Goal: Information Seeking & Learning: Learn about a topic

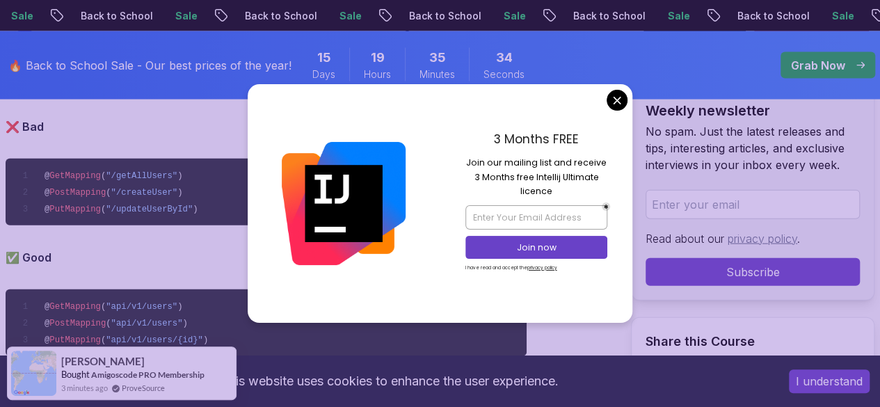
scroll to position [1521, 0]
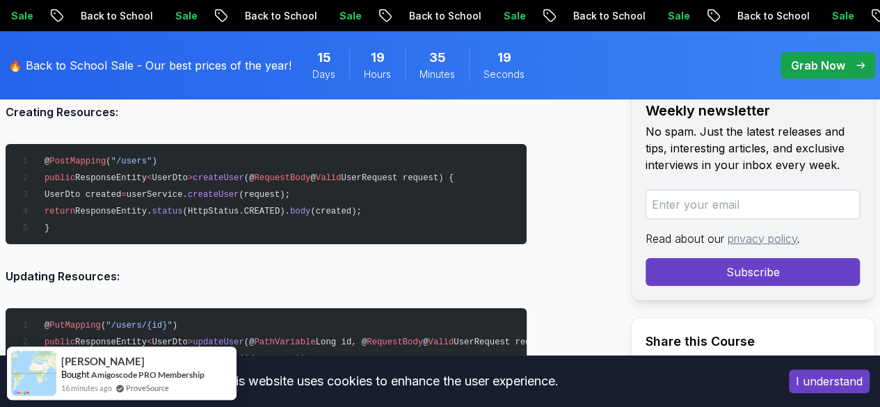
scroll to position [2481, 0]
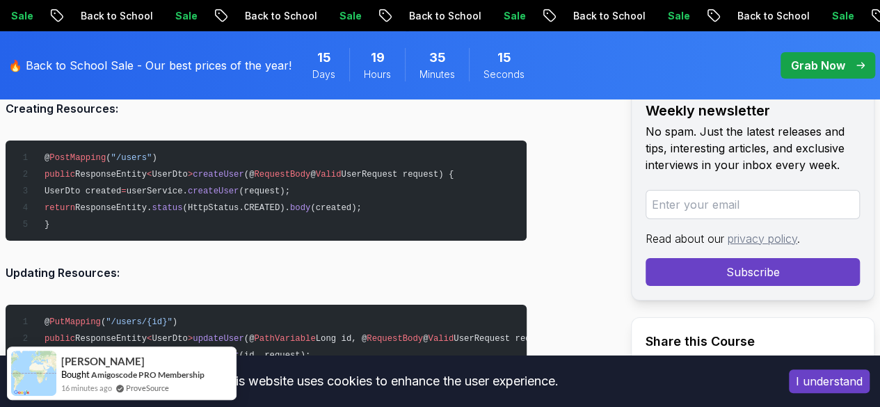
click at [235, 186] on span "createUser" at bounding box center [213, 191] width 51 height 10
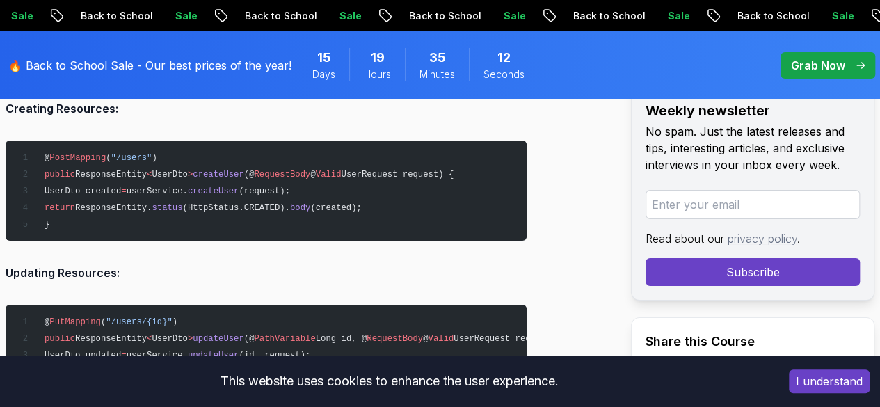
click at [351, 170] on span "UserRequest request) {" at bounding box center [397, 175] width 113 height 10
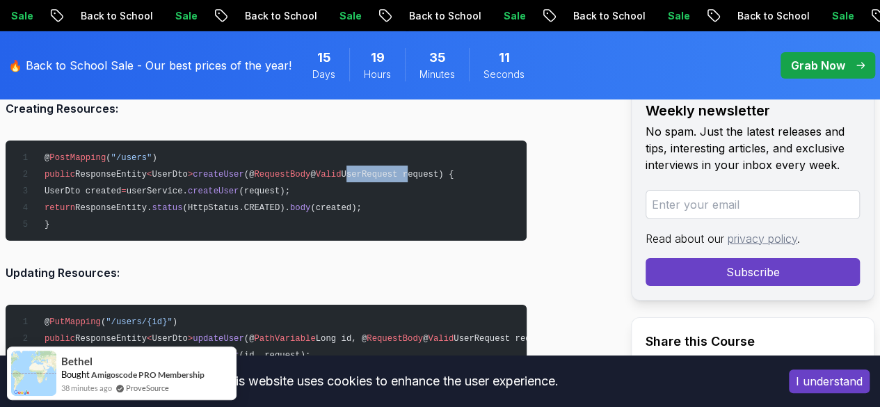
click at [351, 170] on span "UserRequest request) {" at bounding box center [397, 175] width 113 height 10
click at [58, 197] on pre "@ PostMapping ( "/users" ) public ResponseEntity < UserDto > createUser (@ Requ…" at bounding box center [266, 191] width 521 height 100
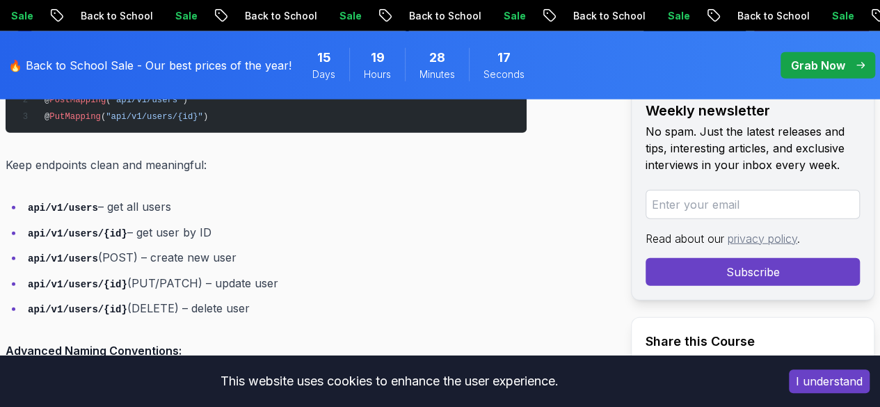
scroll to position [1716, 0]
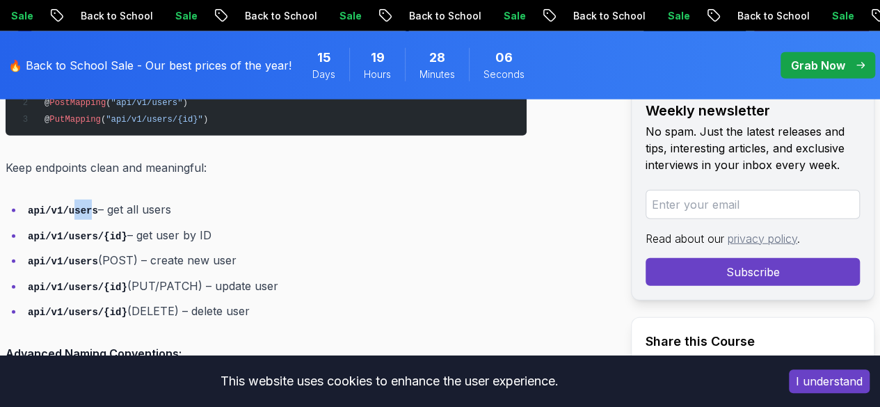
drag, startPoint x: 70, startPoint y: 190, endPoint x: 86, endPoint y: 183, distance: 17.5
click at [86, 200] on li "api/v1/users – get all users" at bounding box center [275, 210] width 503 height 20
drag, startPoint x: 74, startPoint y: 212, endPoint x: 115, endPoint y: 218, distance: 41.5
click at [115, 231] on code "api/v1/users/{id}" at bounding box center [78, 236] width 100 height 11
click at [122, 225] on li "api/v1/users/{id} – get user by ID" at bounding box center [275, 235] width 503 height 20
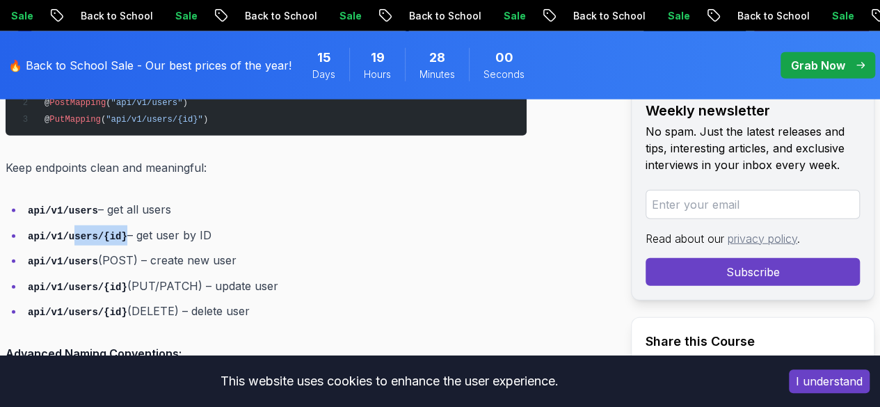
drag, startPoint x: 118, startPoint y: 214, endPoint x: 71, endPoint y: 214, distance: 47.3
click at [71, 225] on li "api/v1/users/{id} – get user by ID" at bounding box center [275, 235] width 503 height 20
drag, startPoint x: 70, startPoint y: 239, endPoint x: 87, endPoint y: 240, distance: 16.8
click at [87, 256] on code "api/v1/users" at bounding box center [63, 261] width 70 height 11
drag, startPoint x: 66, startPoint y: 265, endPoint x: 117, endPoint y: 267, distance: 50.8
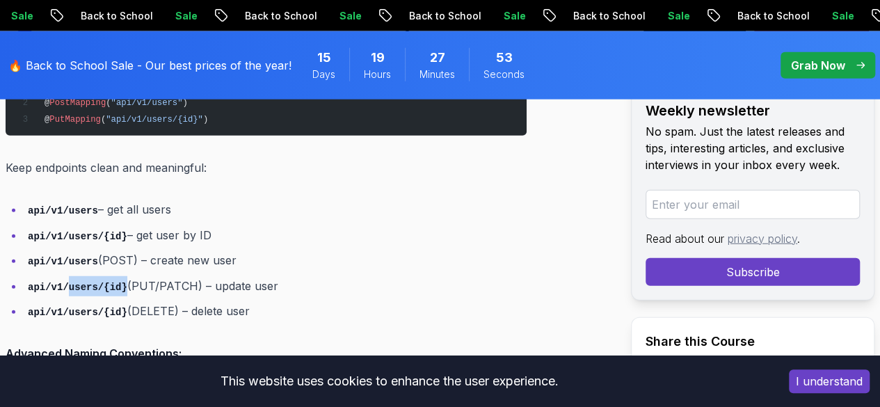
click at [117, 282] on code "api/v1/users/{id}" at bounding box center [78, 287] width 100 height 11
click at [49, 307] on code "api/v1/users/{id}" at bounding box center [78, 312] width 100 height 11
drag, startPoint x: 70, startPoint y: 291, endPoint x: 106, endPoint y: 294, distance: 37.0
click at [106, 307] on code "api/v1/users/{id}" at bounding box center [78, 312] width 100 height 11
click at [107, 307] on code "api/v1/users/{id}" at bounding box center [78, 312] width 100 height 11
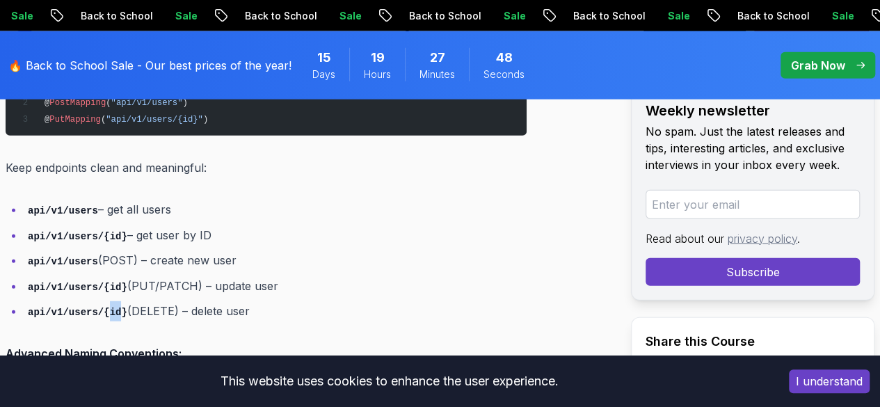
click at [107, 307] on code "api/v1/users/{id}" at bounding box center [78, 312] width 100 height 11
drag, startPoint x: 217, startPoint y: 299, endPoint x: 177, endPoint y: 324, distance: 47.5
click at [177, 344] on p "Advanced Naming Conventions:" at bounding box center [266, 353] width 521 height 19
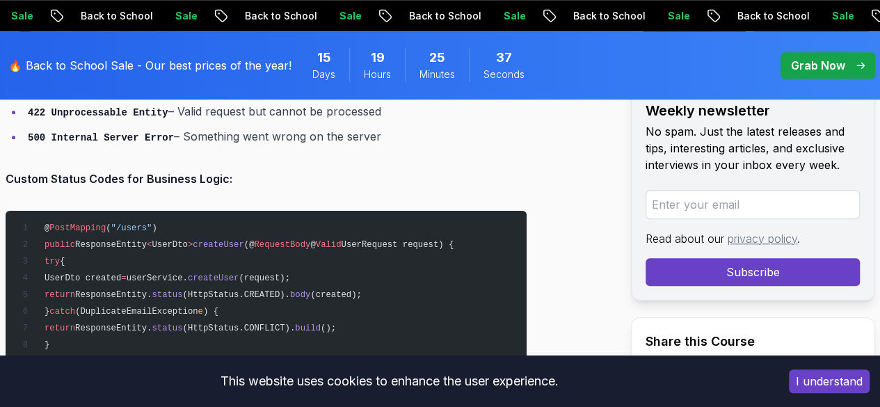
scroll to position [3233, 0]
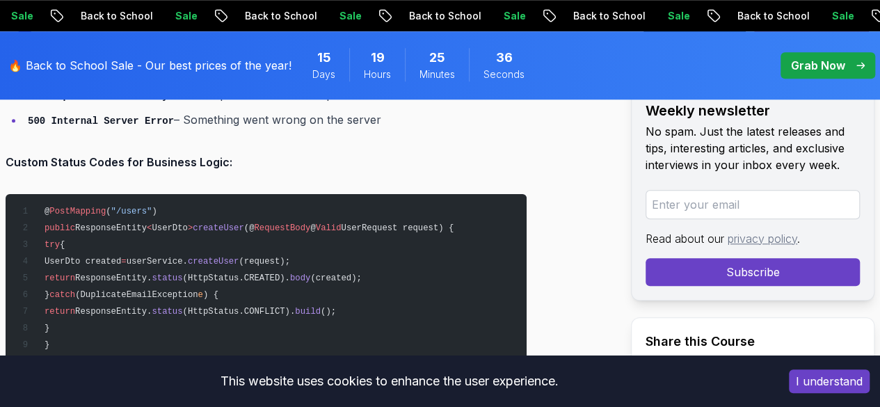
click at [192, 305] on pre "@ PostMapping ( "/users" ) public ResponseEntity < UserDto > createUser (@ Requ…" at bounding box center [266, 277] width 521 height 167
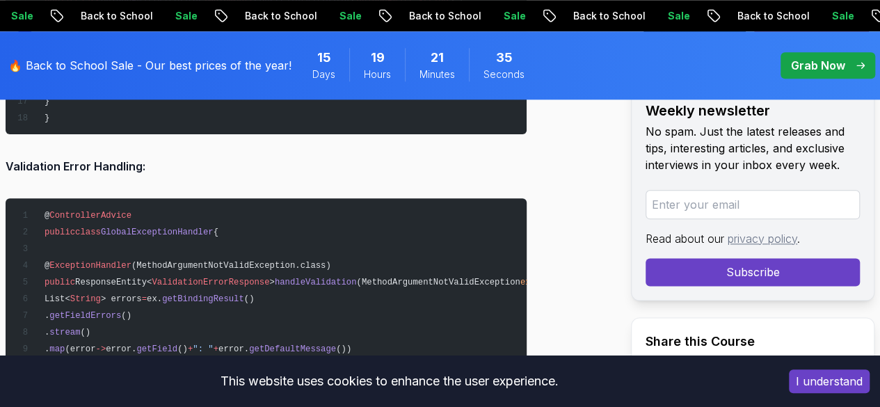
scroll to position [6030, 0]
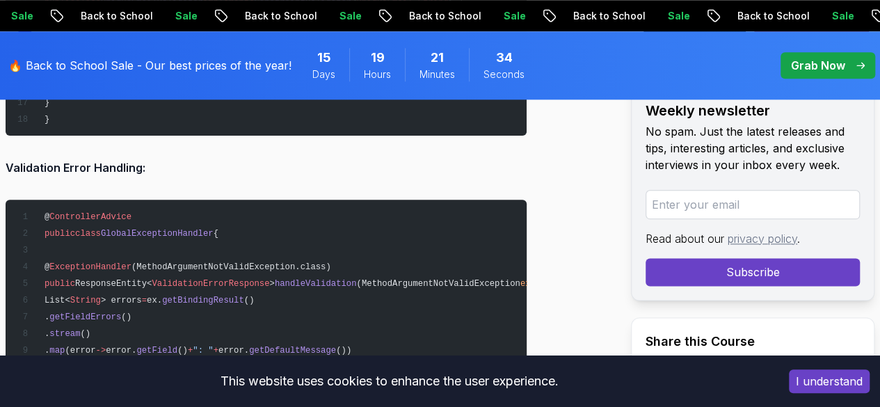
click at [177, 346] on span "getField" at bounding box center [156, 351] width 41 height 10
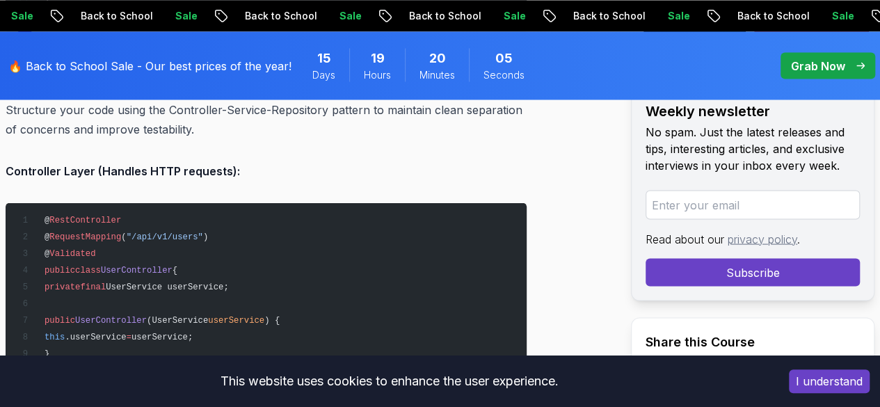
scroll to position [6550, 0]
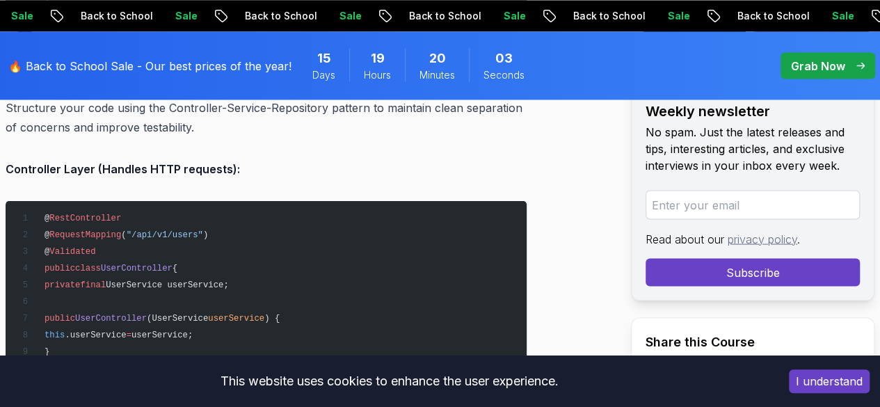
click at [140, 263] on span "UserController" at bounding box center [137, 268] width 72 height 10
copy span "UserController"
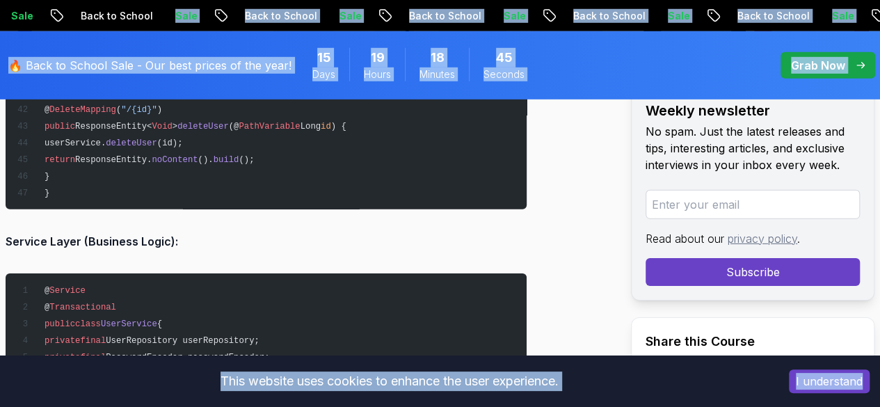
scroll to position [7284, 0]
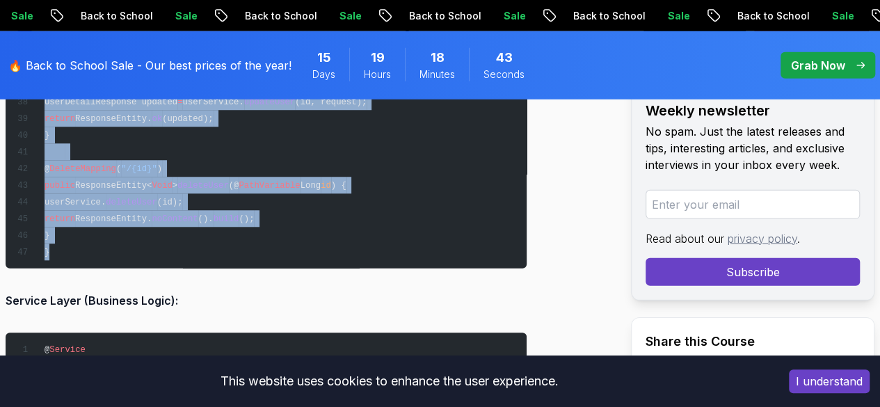
drag, startPoint x: 43, startPoint y: 164, endPoint x: 127, endPoint y: 209, distance: 95.0
copy code "@ RestController @ RequestMapping ( "/api/v1/users" ) @ Validated public class …"
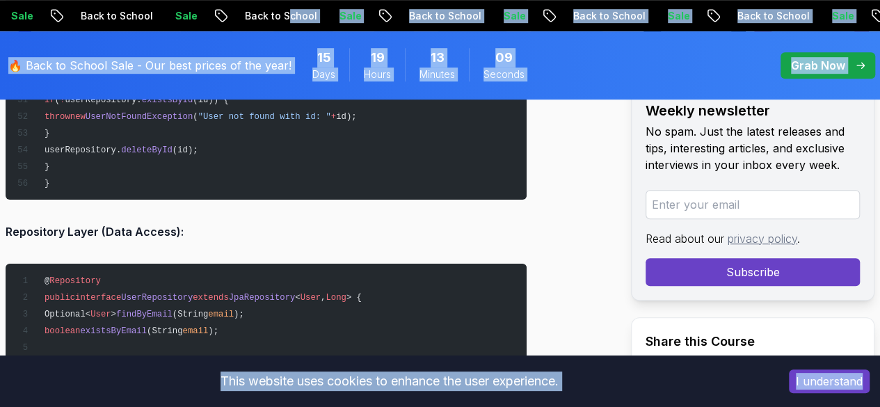
scroll to position [8362, 0]
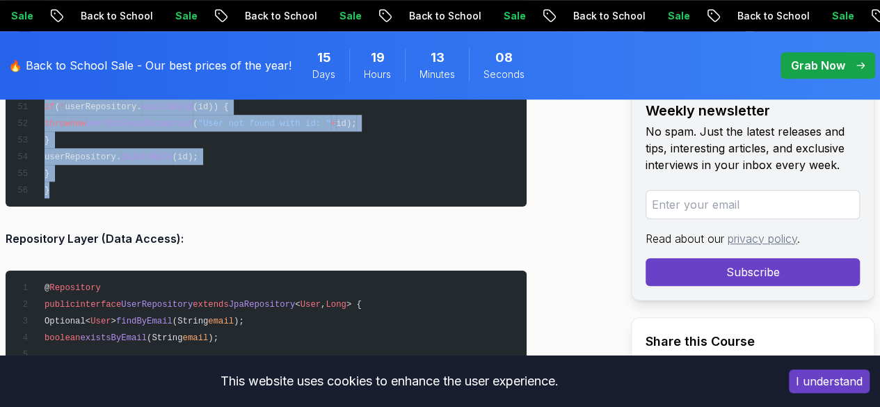
drag, startPoint x: 45, startPoint y: 164, endPoint x: 207, endPoint y: 138, distance: 164.2
copy code "@ Service @ Transactional public class UserService { private final UserReposito…"
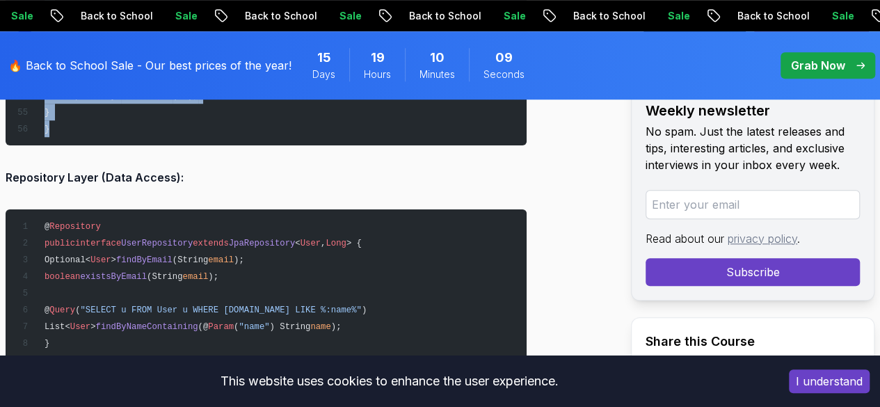
scroll to position [8422, 0]
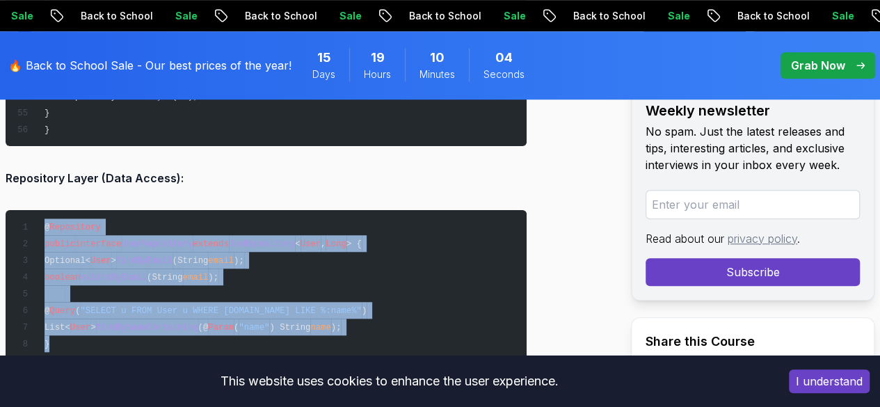
drag, startPoint x: 56, startPoint y: 303, endPoint x: 40, endPoint y: 175, distance: 128.3
click at [40, 210] on pre "@ Repository public interface UserRepository extends JpaRepository < User , Lon…" at bounding box center [266, 285] width 521 height 150
copy code "@ Repository public interface UserRepository extends JpaRepository < User , Lon…"
click at [400, 244] on pre "@ Repository public interface UserRepository extends JpaRepository < User , Lon…" at bounding box center [266, 285] width 521 height 150
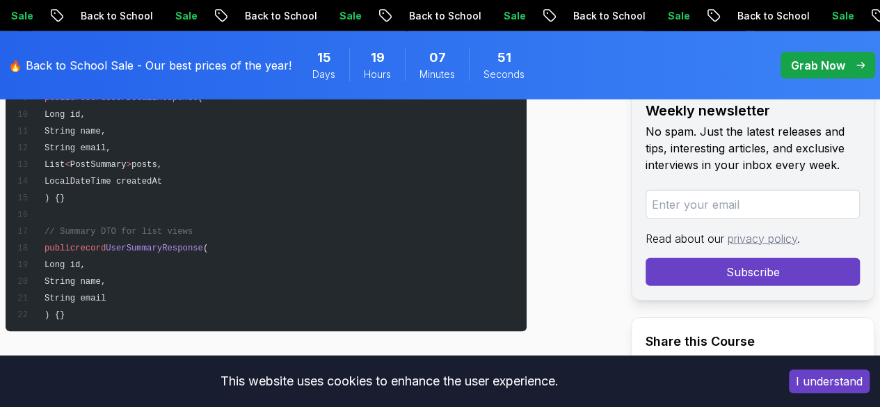
scroll to position [4648, 0]
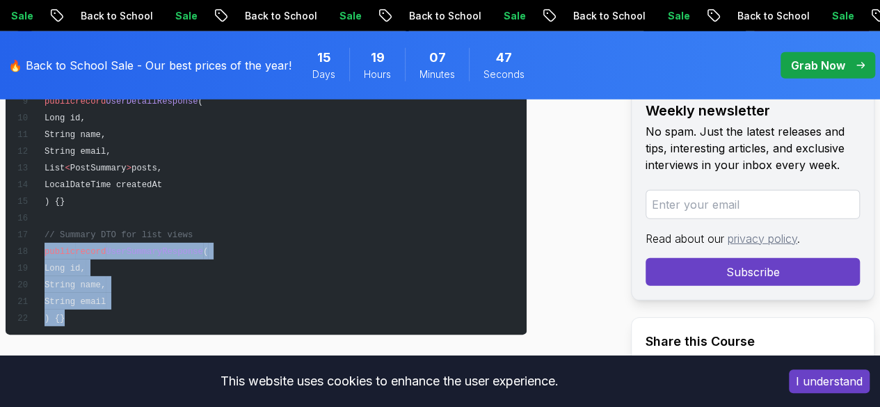
drag, startPoint x: 64, startPoint y: 299, endPoint x: 42, endPoint y: 232, distance: 70.4
click at [42, 232] on pre "// Request DTO for creating users public record CreateUserRequest ( @ NotBlank …" at bounding box center [266, 143] width 521 height 384
copy code "public record UserSummaryResponse ( Long id, String name, String email ) {}"
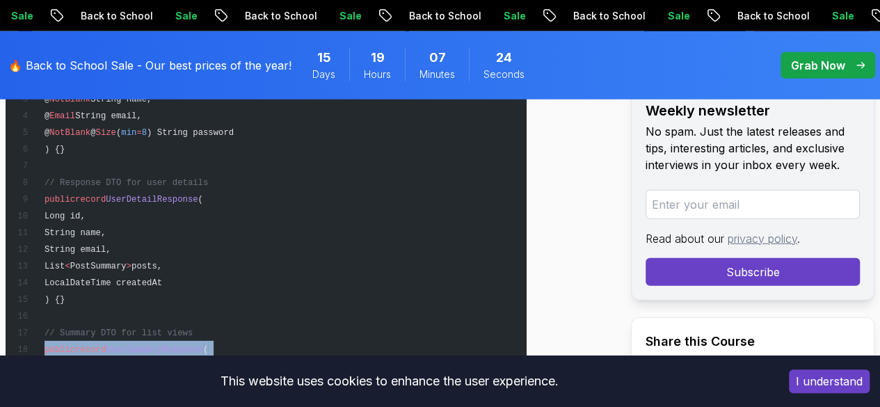
scroll to position [4555, 0]
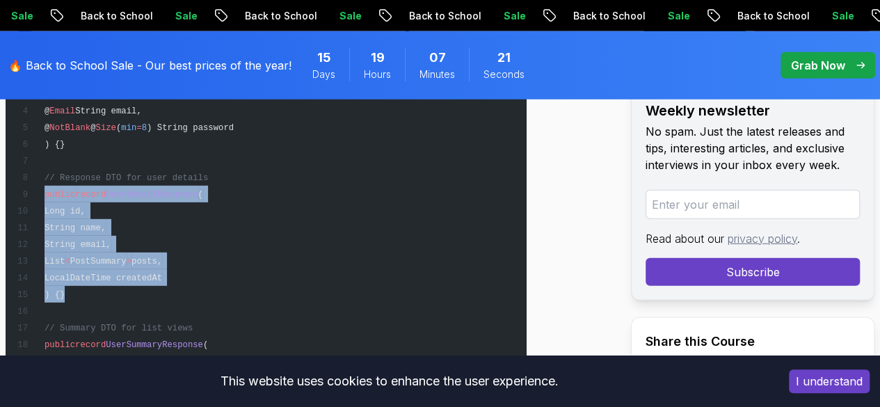
drag, startPoint x: 70, startPoint y: 271, endPoint x: 45, endPoint y: 175, distance: 99.2
click at [45, 175] on pre "// Request DTO for creating users public record CreateUserRequest ( @ NotBlank …" at bounding box center [266, 236] width 521 height 384
copy code "public record UserDetailResponse ( Long id, String name, String email, List < P…"
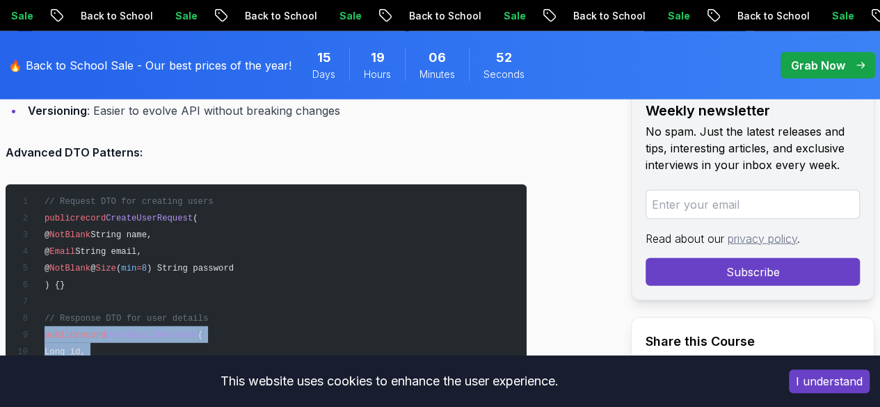
scroll to position [4416, 0]
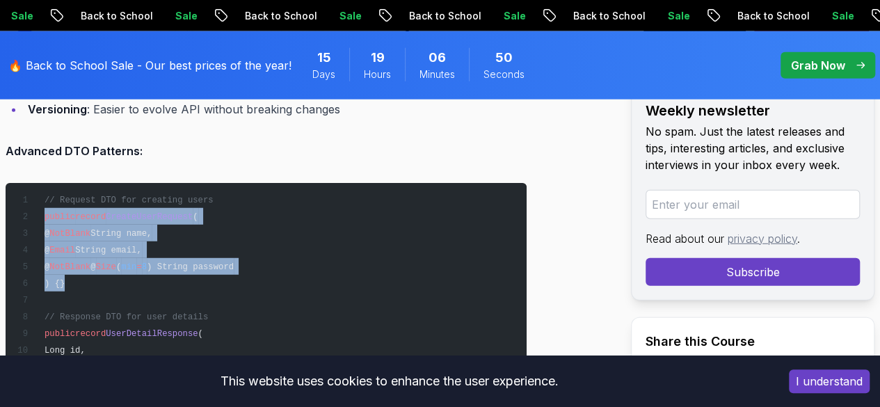
drag, startPoint x: 66, startPoint y: 256, endPoint x: 43, endPoint y: 194, distance: 66.1
click at [43, 194] on pre "// Request DTO for creating users public record CreateUserRequest ( @ NotBlank …" at bounding box center [266, 375] width 521 height 384
copy code "public record CreateUserRequest ( @ NotBlank String name, @ Email String email,…"
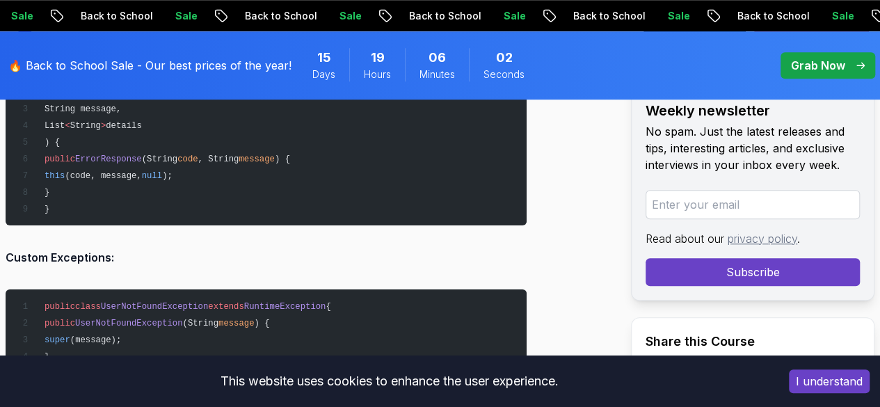
scroll to position [11180, 0]
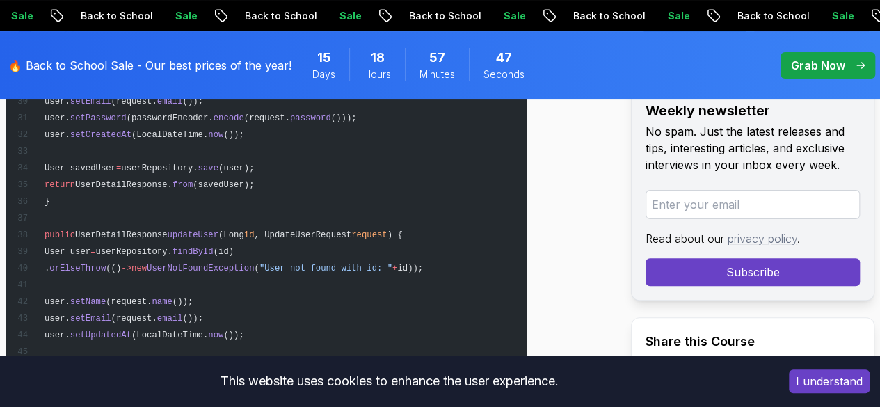
scroll to position [8021, 0]
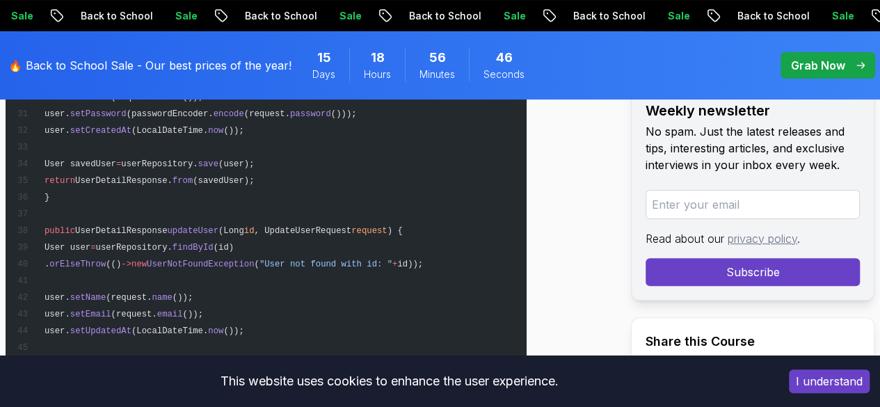
drag, startPoint x: 101, startPoint y: 218, endPoint x: 182, endPoint y: 220, distance: 80.7
click at [182, 260] on span ". orElseThrow (() -> new UserNotFoundException ( "User not found with id: " + i…" at bounding box center [220, 265] width 406 height 10
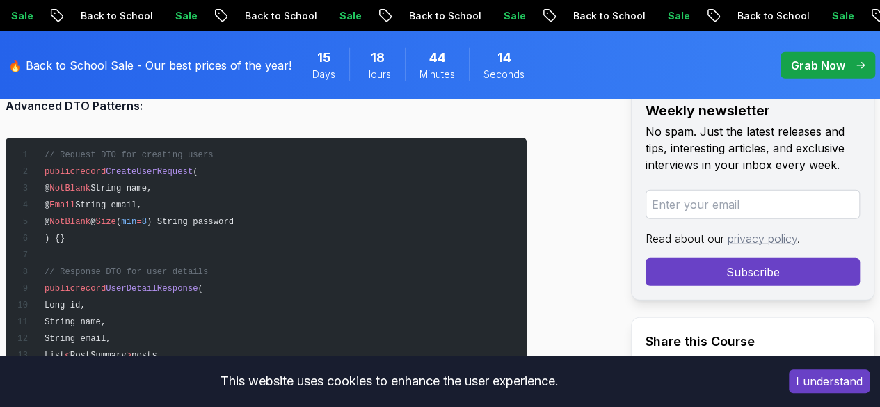
scroll to position [4463, 0]
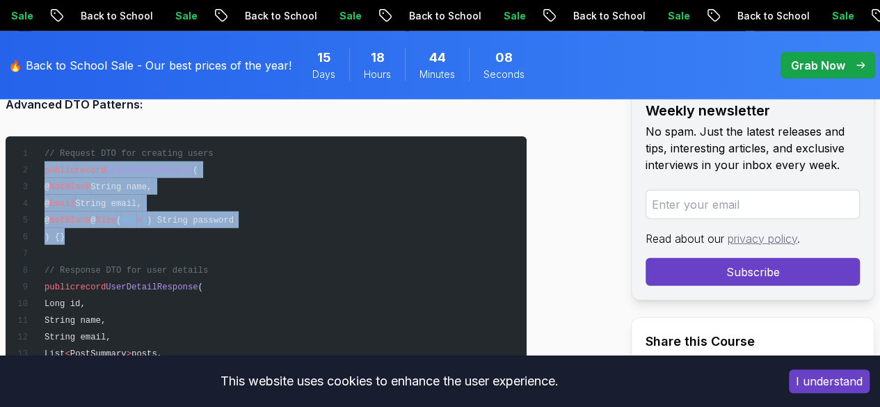
drag, startPoint x: 68, startPoint y: 214, endPoint x: 39, endPoint y: 150, distance: 70.4
click at [39, 150] on pre "// Request DTO for creating users public record CreateUserRequest ( @ NotBlank …" at bounding box center [266, 328] width 521 height 384
copy code "public record CreateUserRequest ( @ NotBlank String name, @ Email String email,…"
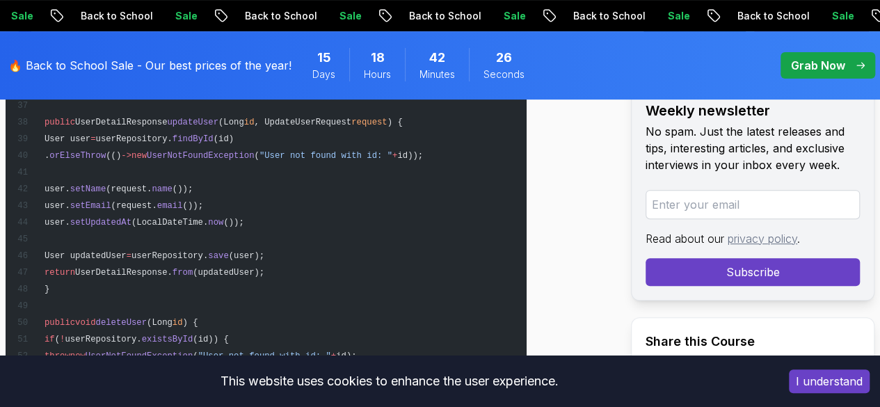
scroll to position [7849, 0]
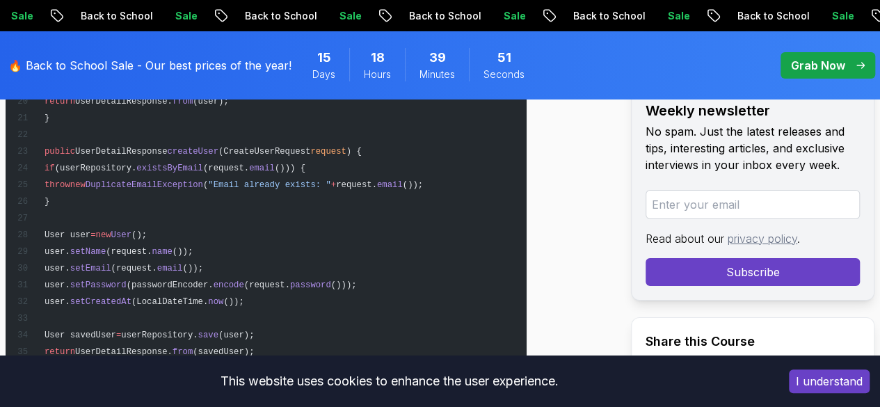
click at [374, 393] on div "This website uses cookies to enhance the user experience." at bounding box center [389, 381] width 758 height 31
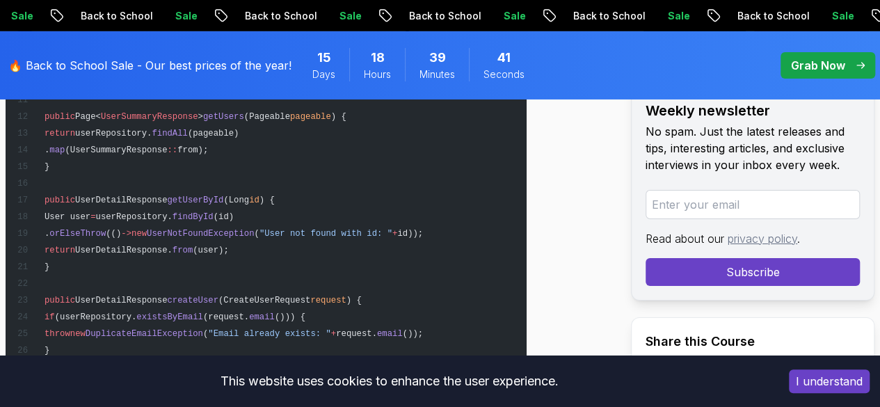
scroll to position [7687, 0]
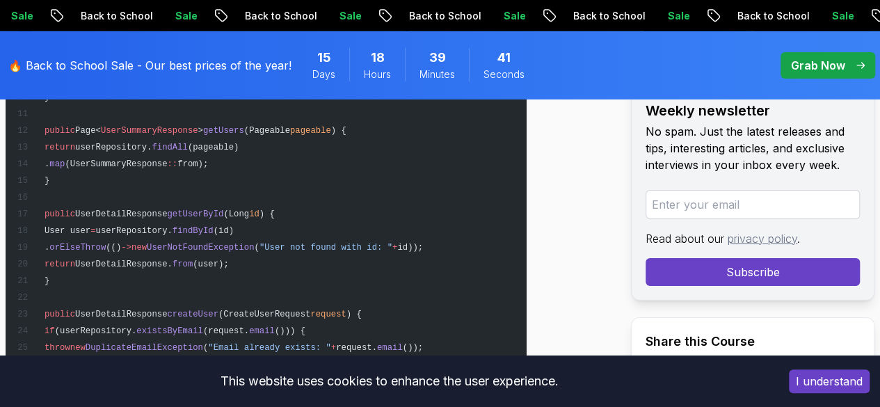
click at [341, 310] on span "request" at bounding box center [327, 315] width 35 height 10
drag, startPoint x: 341, startPoint y: 272, endPoint x: 243, endPoint y: 223, distance: 109.9
click at [228, 260] on span "(user);" at bounding box center [210, 265] width 35 height 10
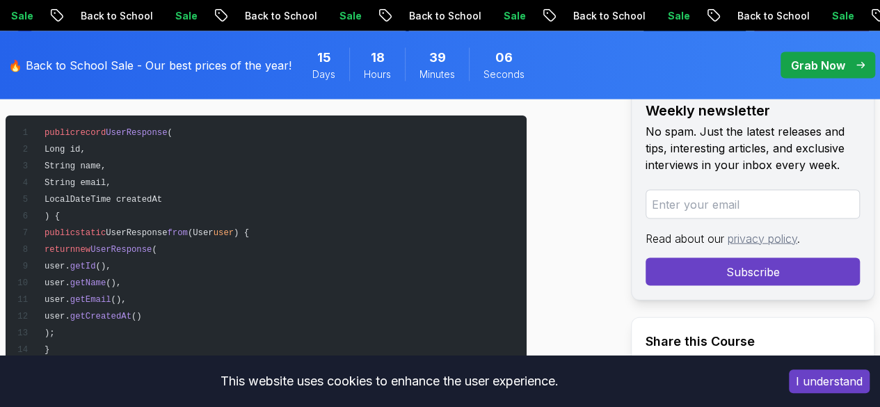
scroll to position [3994, 0]
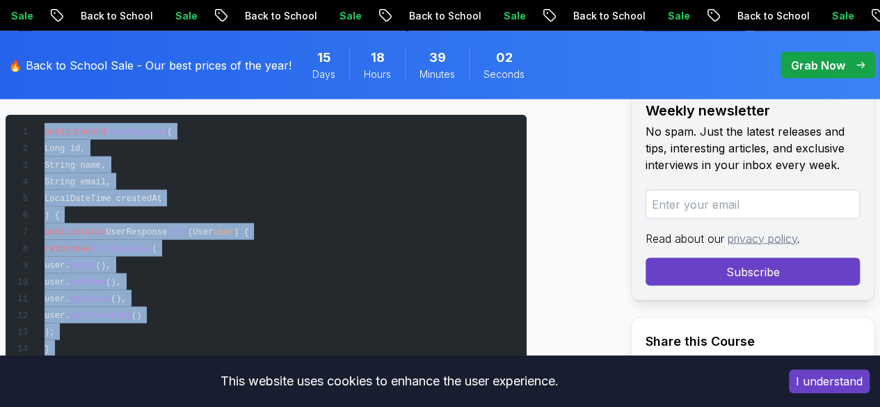
drag, startPoint x: 56, startPoint y: 344, endPoint x: 42, endPoint y: 111, distance: 234.2
click at [42, 115] on pre "public record UserResponse ( Long id, String name, String email, LocalDateTime …" at bounding box center [266, 248] width 521 height 267
copy code "public record UserResponse ( Long id, String name, String email, LocalDateTime …"
click at [354, 239] on pre "public record UserResponse ( Long id, String name, String email, LocalDateTime …" at bounding box center [266, 248] width 521 height 267
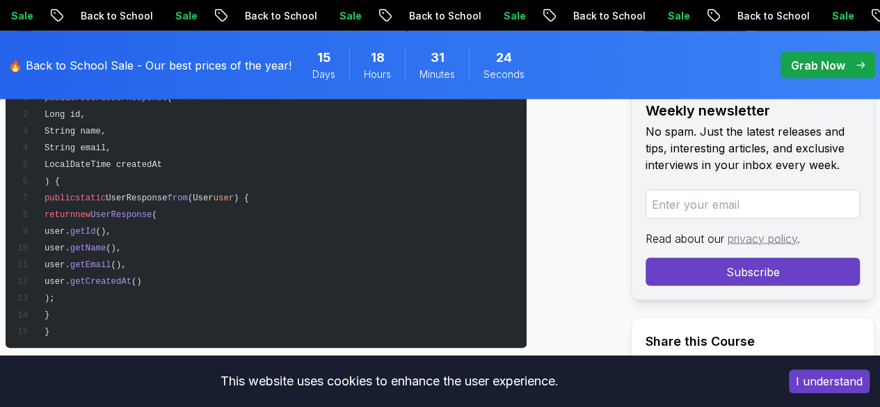
scroll to position [4073, 0]
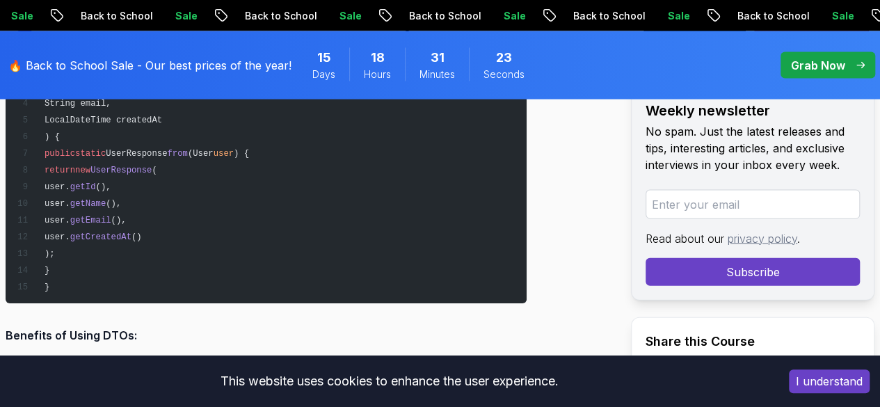
click at [354, 239] on pre "public record UserResponse ( Long id, String name, String email, LocalDateTime …" at bounding box center [266, 169] width 521 height 267
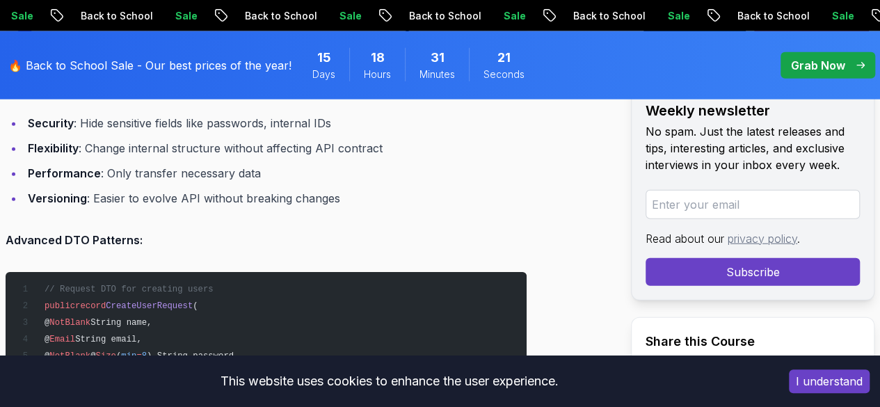
scroll to position [4328, 0]
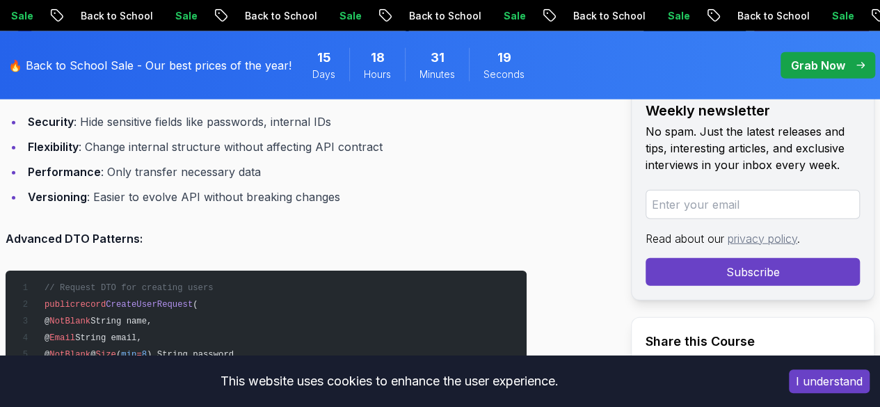
drag, startPoint x: 354, startPoint y: 239, endPoint x: 287, endPoint y: 287, distance: 82.4
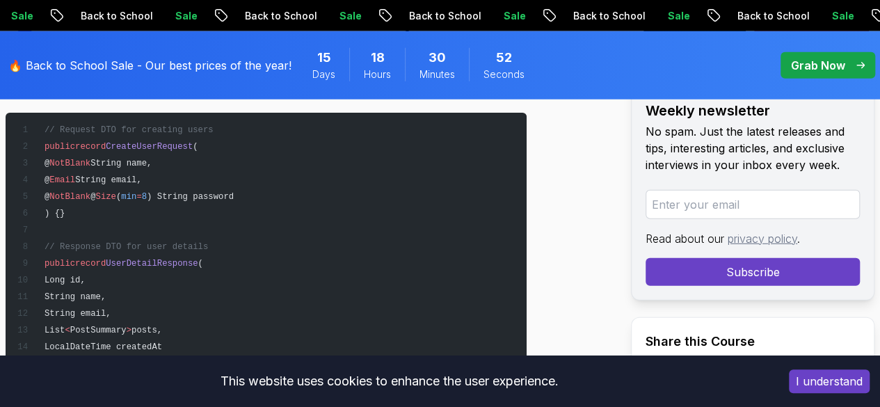
scroll to position [4481, 0]
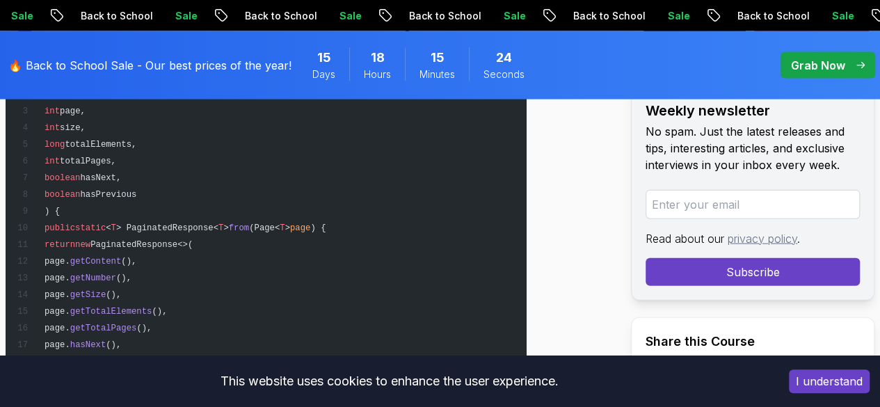
scroll to position [9417, 0]
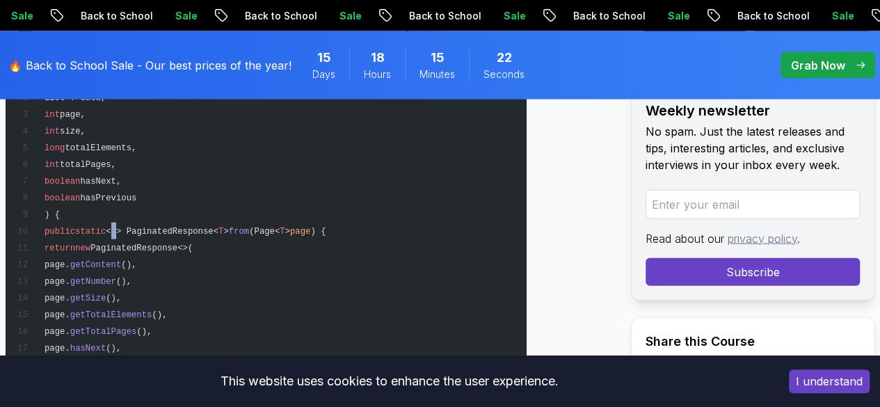
click at [116, 227] on span "T" at bounding box center [113, 232] width 5 height 10
click at [223, 227] on span "T" at bounding box center [221, 232] width 5 height 10
click at [140, 227] on span "> PaginatedResponse<" at bounding box center [167, 232] width 102 height 10
